Goal: Information Seeking & Learning: Learn about a topic

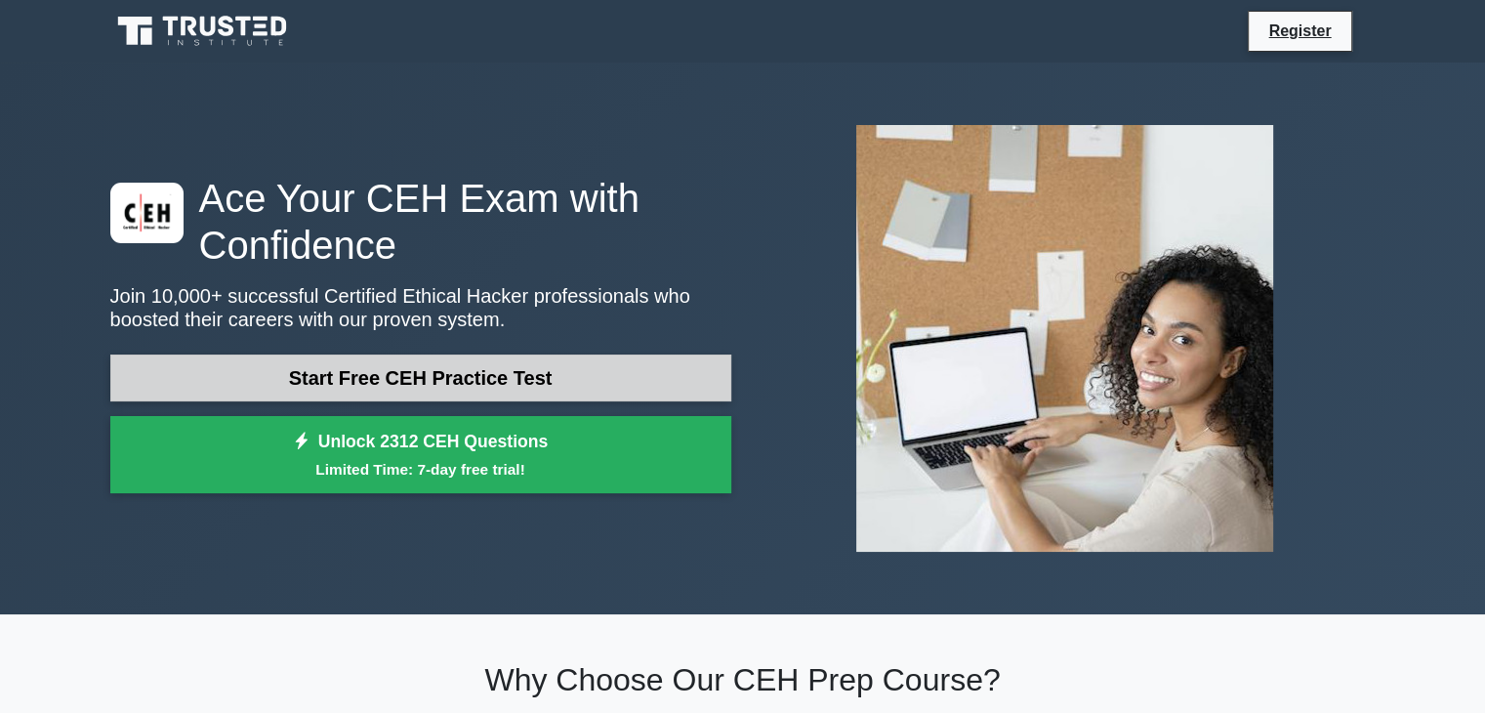
click at [509, 390] on link "Start Free CEH Practice Test" at bounding box center [420, 377] width 621 height 47
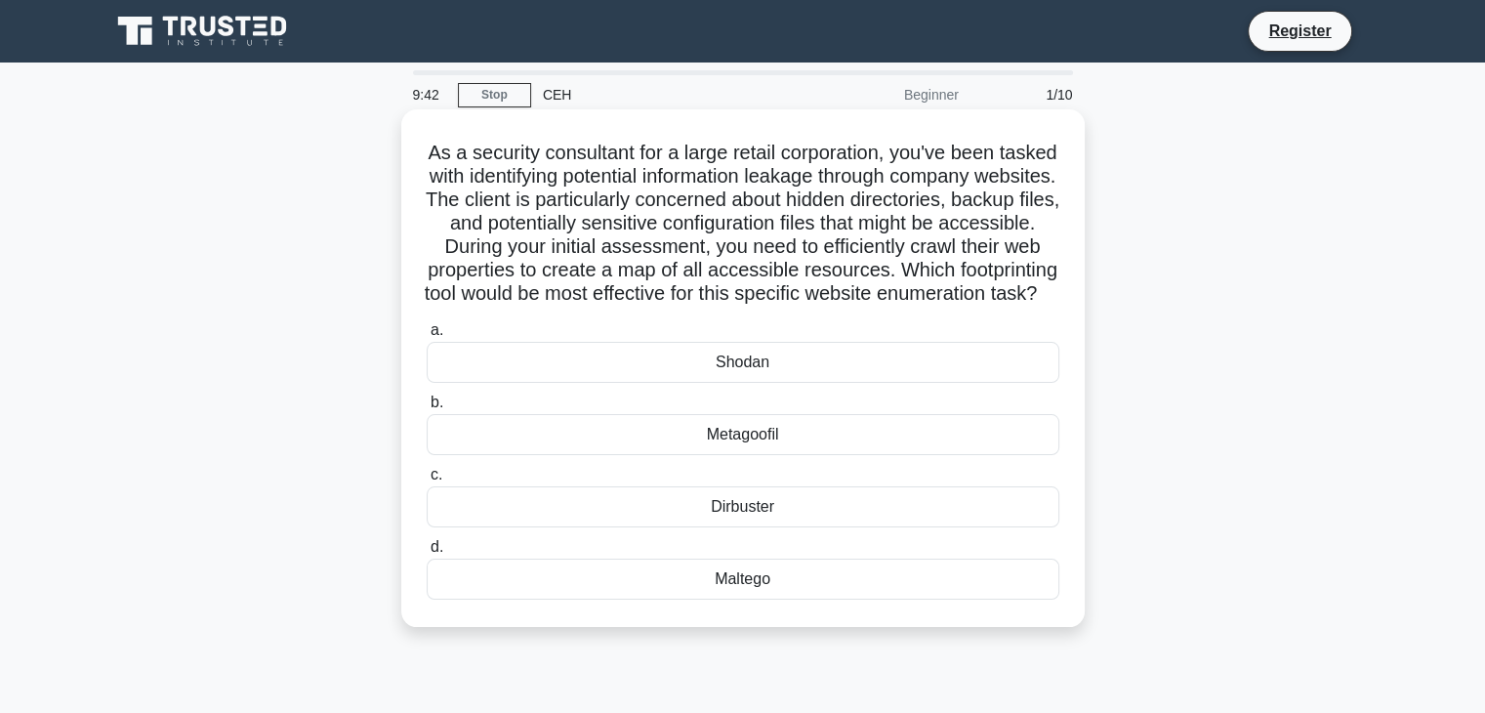
click at [708, 527] on div "Dirbuster" at bounding box center [743, 506] width 633 height 41
click at [427, 481] on input "c. Dirbuster" at bounding box center [427, 475] width 0 height 13
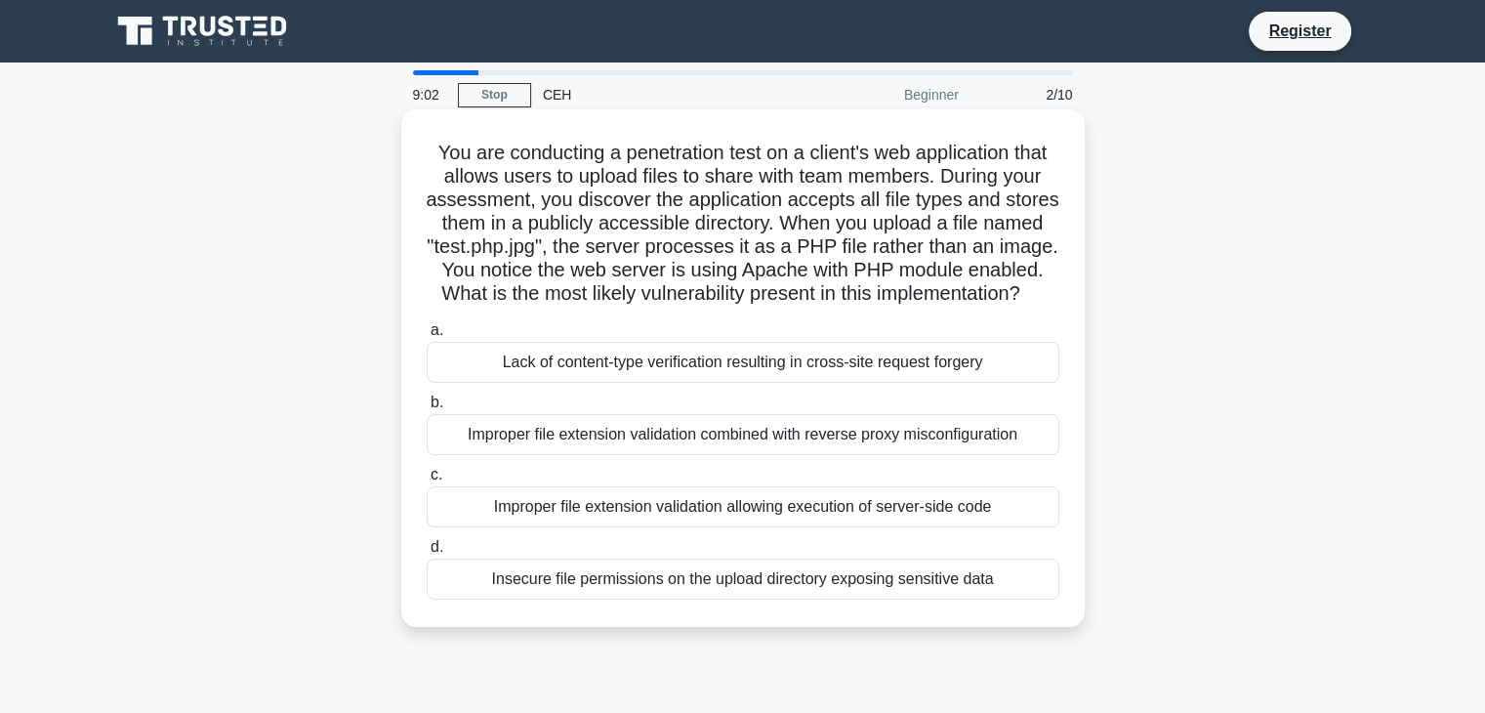
click at [743, 553] on div "a. Lack of content-type verification resulting in cross-site request forgery b.…" at bounding box center [743, 458] width 656 height 289
click at [753, 527] on div "Improper file extension validation allowing execution of server-side code" at bounding box center [743, 506] width 633 height 41
click at [427, 481] on input "c. Improper file extension validation allowing execution of server-side code" at bounding box center [427, 475] width 0 height 13
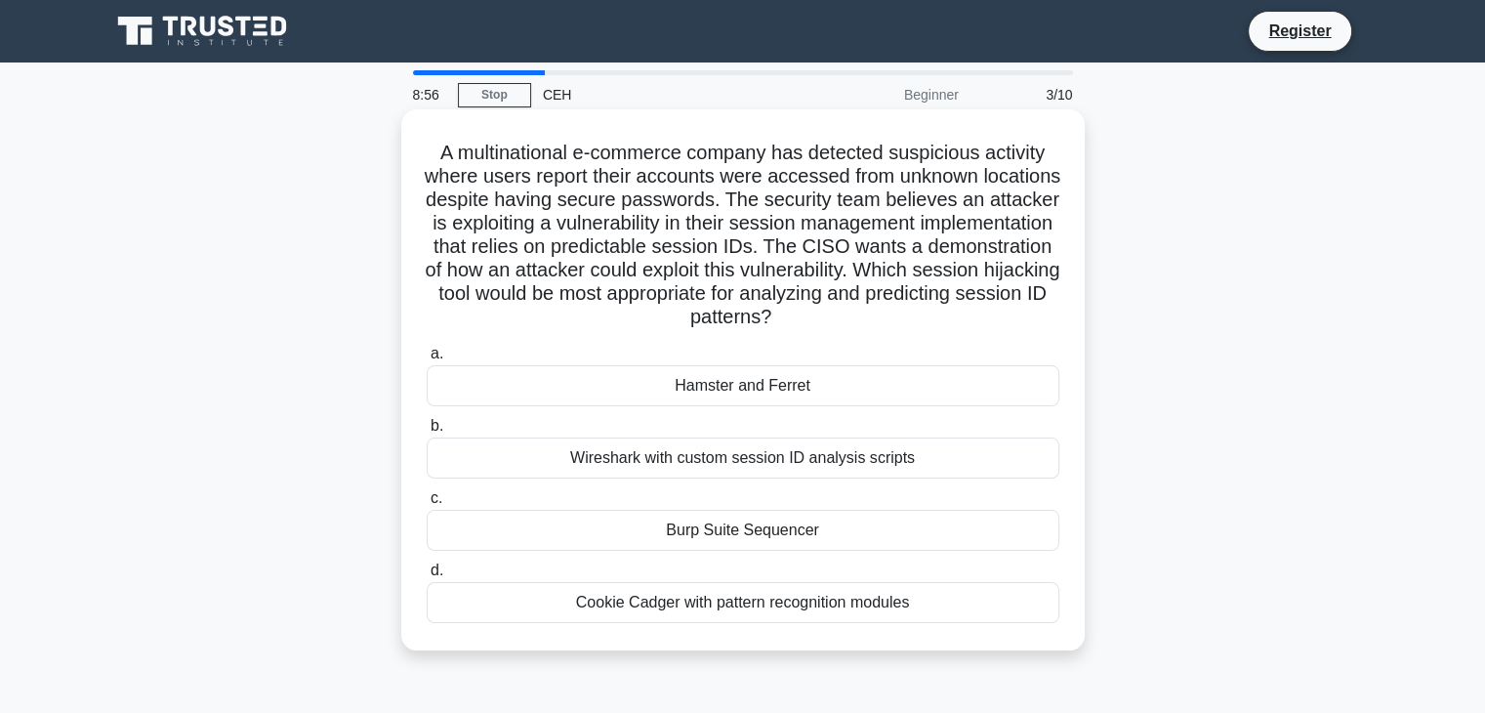
click at [761, 532] on div "Burp Suite Sequencer" at bounding box center [743, 530] width 633 height 41
click at [427, 505] on input "c. Burp Suite Sequencer" at bounding box center [427, 498] width 0 height 13
